Goal: Find specific page/section: Find specific page/section

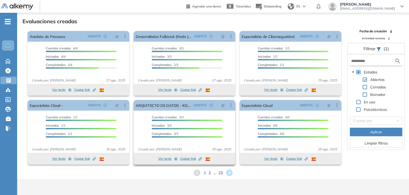
scroll to position [13, 0]
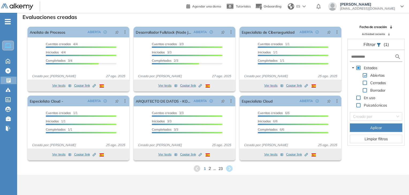
click at [210, 169] on span "2" at bounding box center [209, 169] width 2 height 6
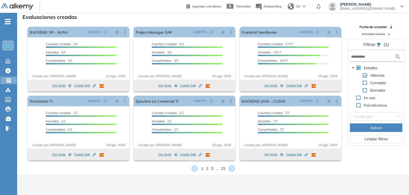
click at [212, 167] on span "3" at bounding box center [212, 169] width 2 height 6
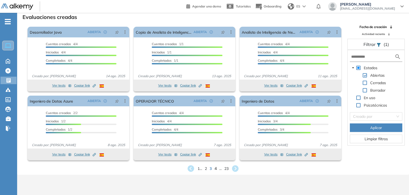
click at [214, 168] on span "4" at bounding box center [215, 169] width 2 height 6
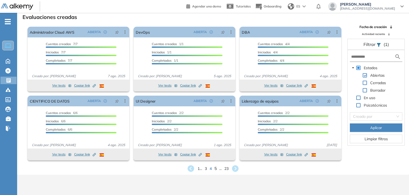
click at [214, 170] on span "5" at bounding box center [215, 169] width 2 height 6
click at [215, 168] on span "6" at bounding box center [215, 169] width 2 height 6
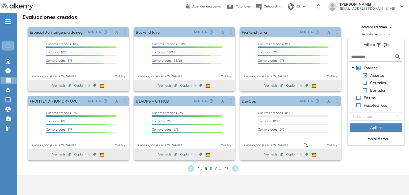
click at [216, 169] on span "7" at bounding box center [215, 169] width 2 height 6
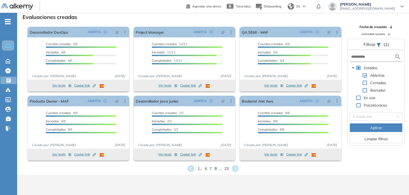
click at [215, 169] on span "8" at bounding box center [215, 169] width 2 height 6
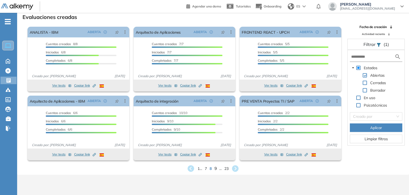
click at [215, 170] on span "9" at bounding box center [215, 169] width 2 height 6
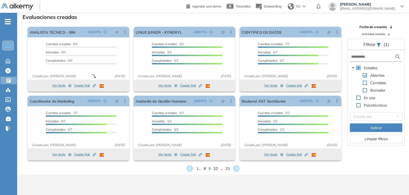
click at [218, 169] on span "10" at bounding box center [215, 169] width 5 height 6
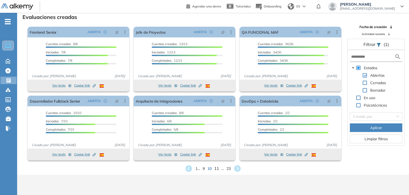
click at [215, 169] on span "11" at bounding box center [216, 169] width 5 height 6
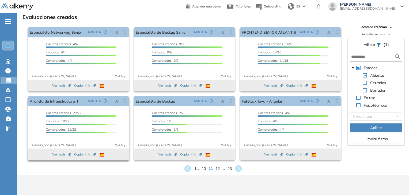
click at [85, 155] on span "Copiar link Created by potrace 1.16, written by [PERSON_NAME] [DATE]-[DATE]" at bounding box center [85, 154] width 22 height 5
